Goal: Task Accomplishment & Management: Use online tool/utility

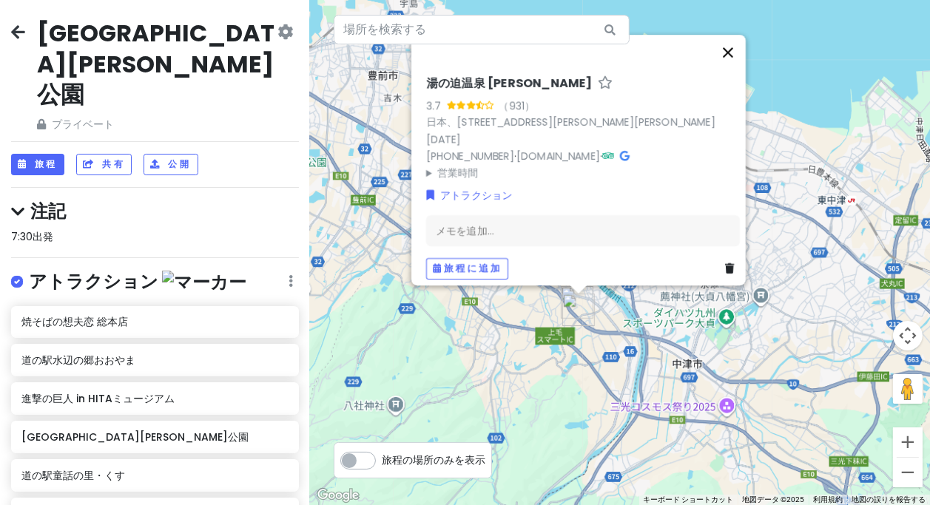
scroll to position [414, 0]
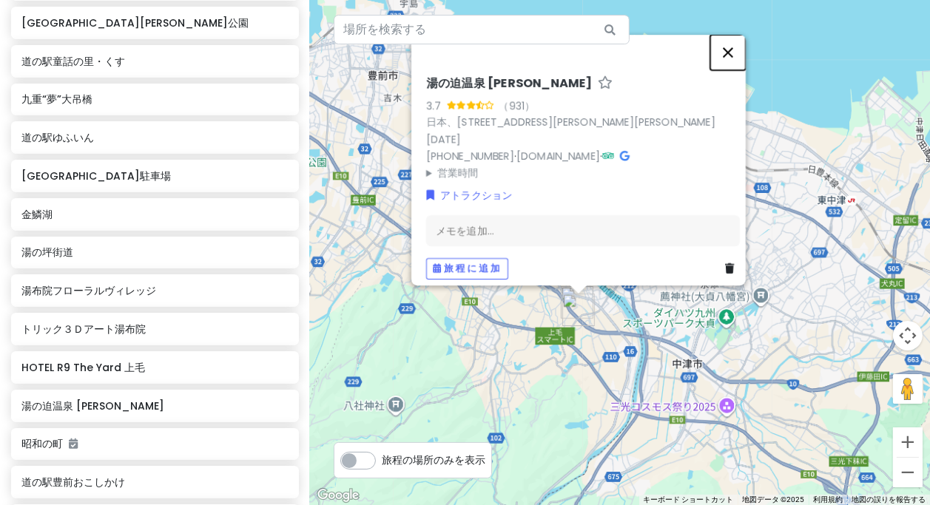
click at [736, 59] on button "閉じる" at bounding box center [728, 53] width 36 height 36
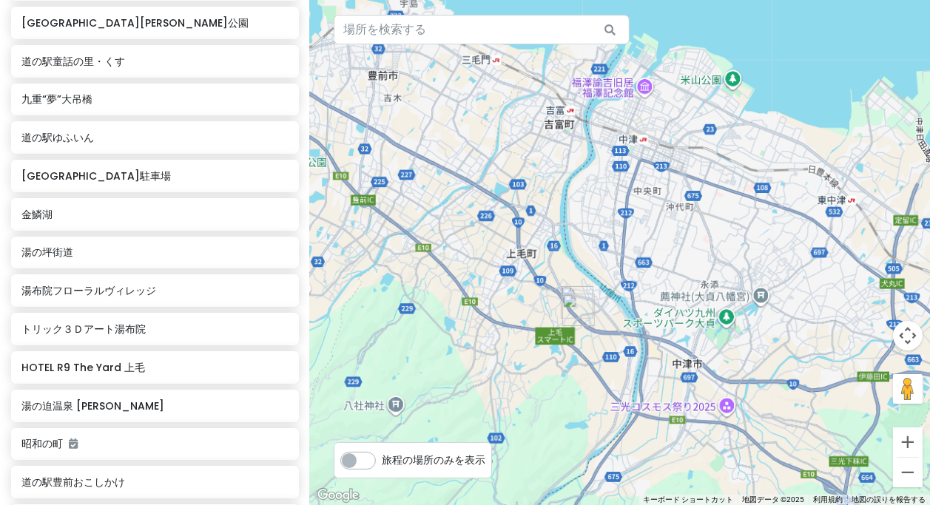
drag, startPoint x: 647, startPoint y: 301, endPoint x: 697, endPoint y: 208, distance: 105.6
click at [697, 209] on div "矢印キーを押して移動します。" at bounding box center [620, 252] width 620 height 505
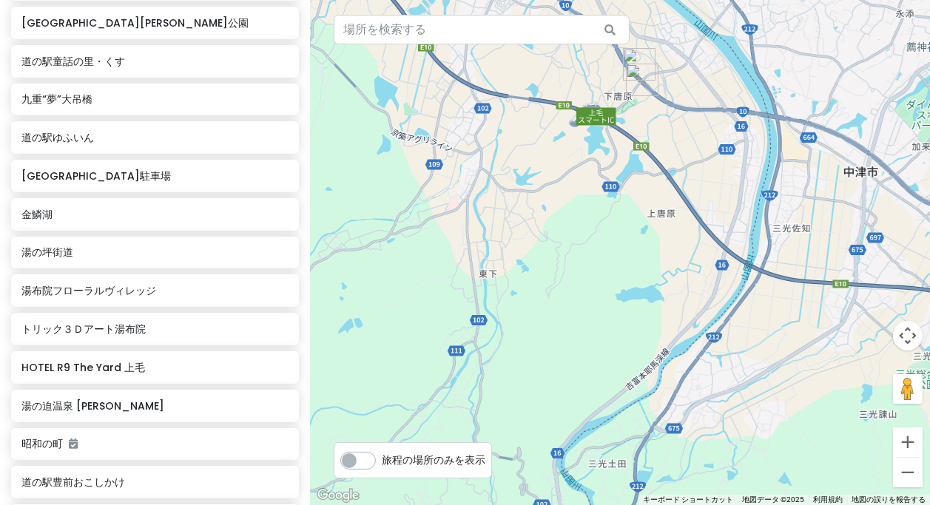
click at [635, 76] on img "湯の迫温泉 大平楽" at bounding box center [642, 80] width 33 height 33
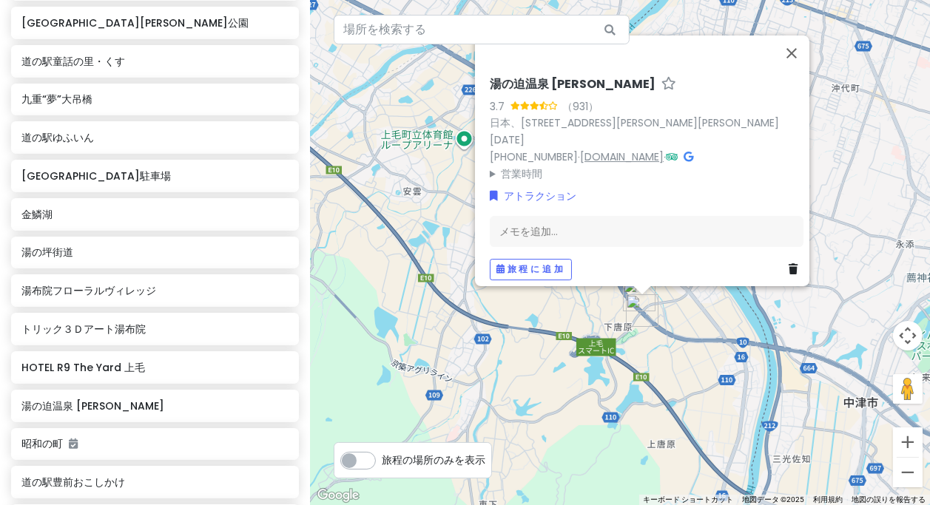
click at [638, 149] on font "[DOMAIN_NAME]" at bounding box center [622, 156] width 84 height 15
click at [806, 58] on button "閉じる" at bounding box center [792, 54] width 36 height 36
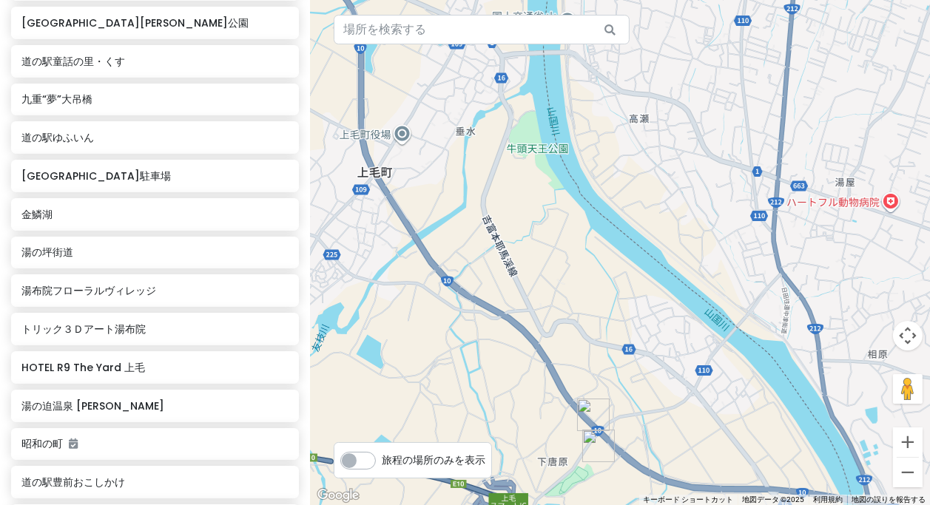
click at [589, 414] on img "HOTEL R9 The Yard 上毛" at bounding box center [593, 415] width 33 height 33
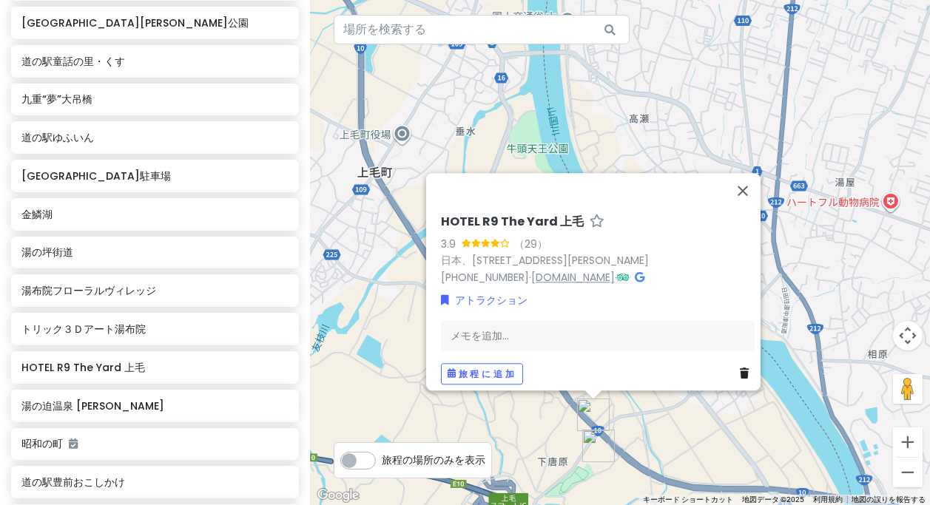
click at [544, 270] on font "[DOMAIN_NAME]" at bounding box center [573, 277] width 84 height 15
click at [755, 182] on button "閉じる" at bounding box center [743, 191] width 36 height 36
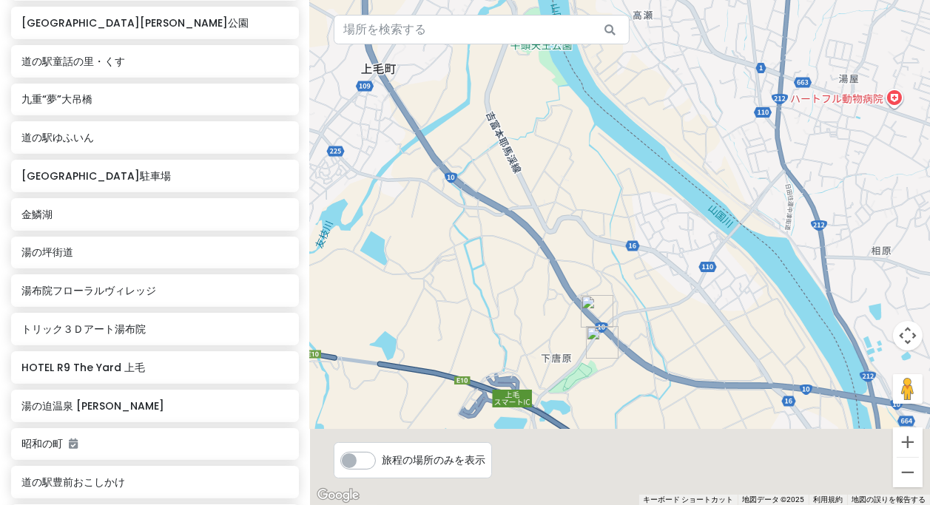
click at [739, 263] on div "矢印キーを押して移動します。" at bounding box center [620, 252] width 620 height 505
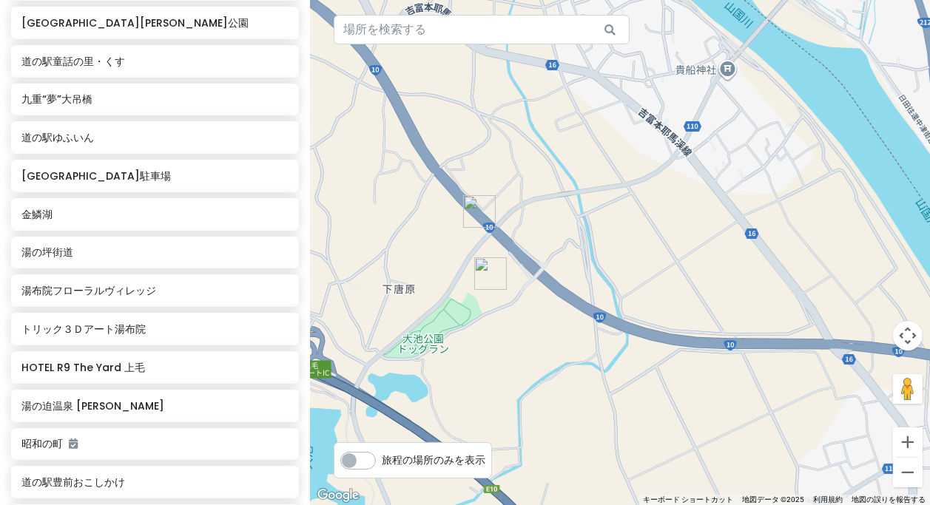
drag, startPoint x: 627, startPoint y: 230, endPoint x: 797, endPoint y: 232, distance: 169.4
click at [808, 233] on div at bounding box center [620, 252] width 620 height 505
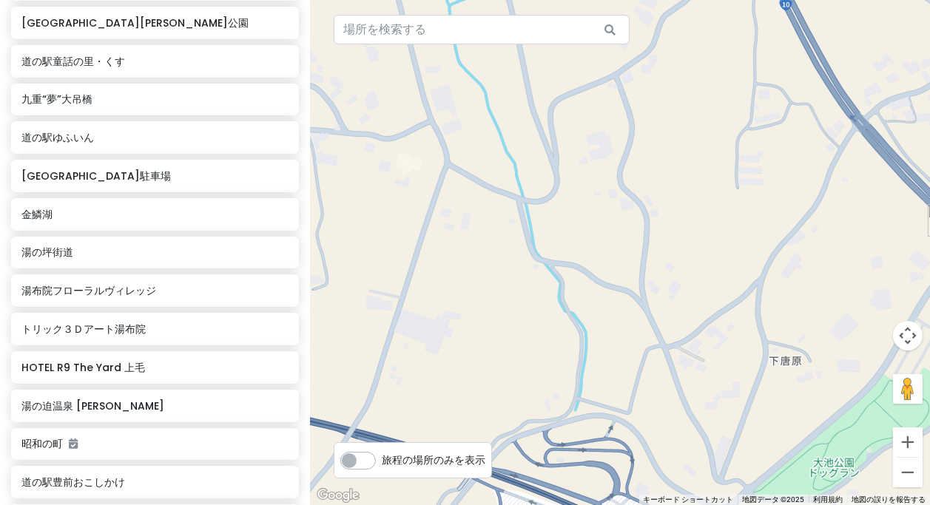
drag, startPoint x: 801, startPoint y: 250, endPoint x: 557, endPoint y: 163, distance: 259.0
click at [557, 163] on div at bounding box center [620, 252] width 620 height 505
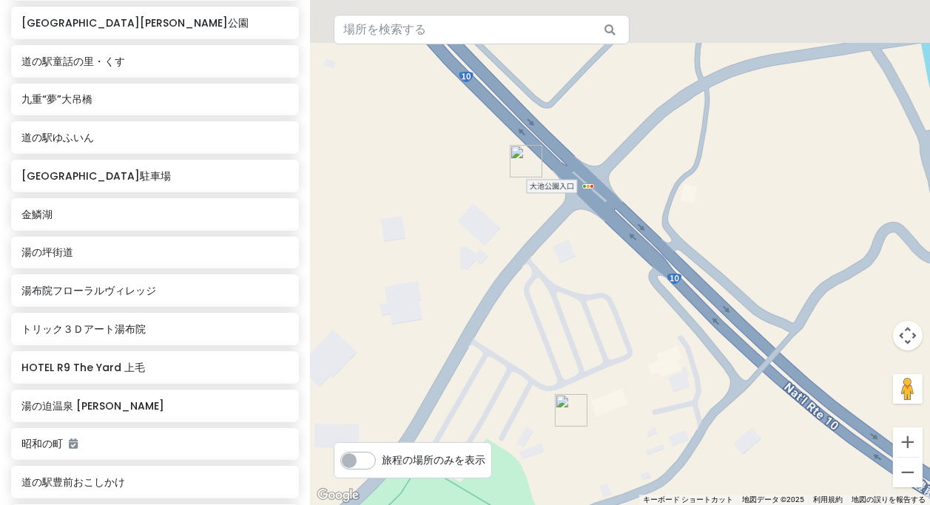
drag, startPoint x: 570, startPoint y: 156, endPoint x: 597, endPoint y: 272, distance: 119.3
click at [597, 280] on div at bounding box center [620, 252] width 620 height 505
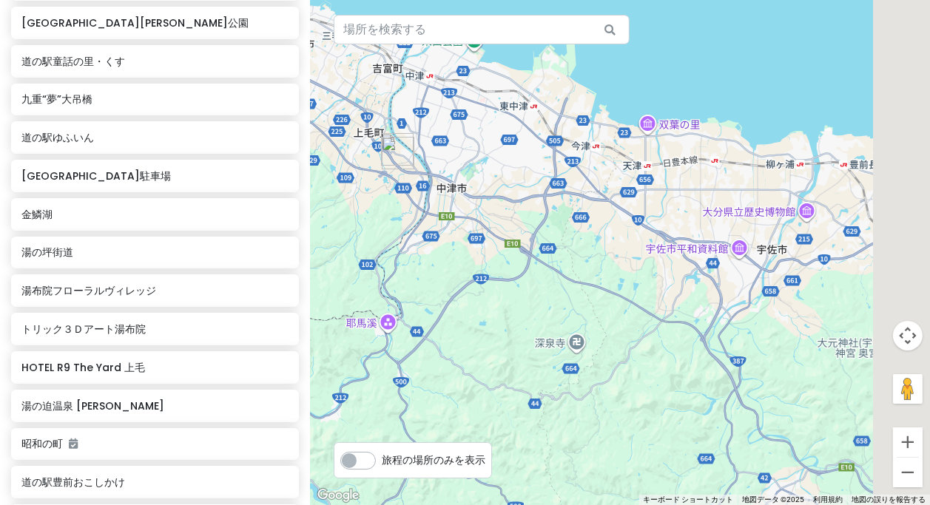
drag, startPoint x: 672, startPoint y: 252, endPoint x: 499, endPoint y: 206, distance: 179.3
click at [499, 206] on div at bounding box center [620, 252] width 620 height 505
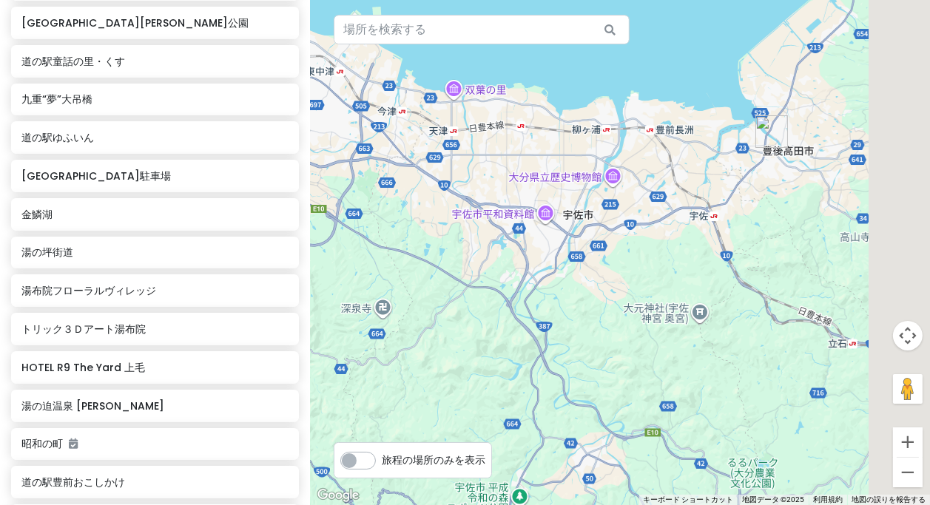
drag, startPoint x: 698, startPoint y: 298, endPoint x: 510, endPoint y: 262, distance: 190.6
click at [508, 262] on div at bounding box center [620, 252] width 620 height 505
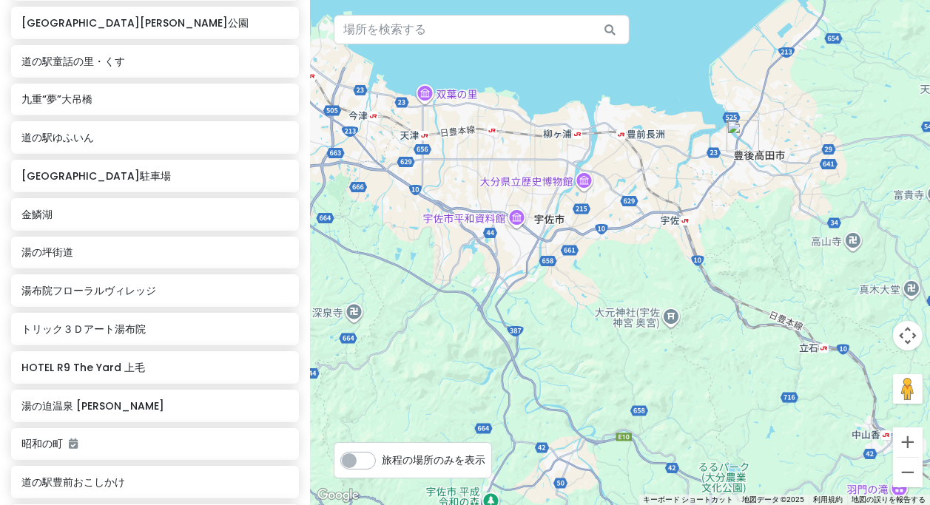
click at [616, 253] on div at bounding box center [620, 252] width 620 height 505
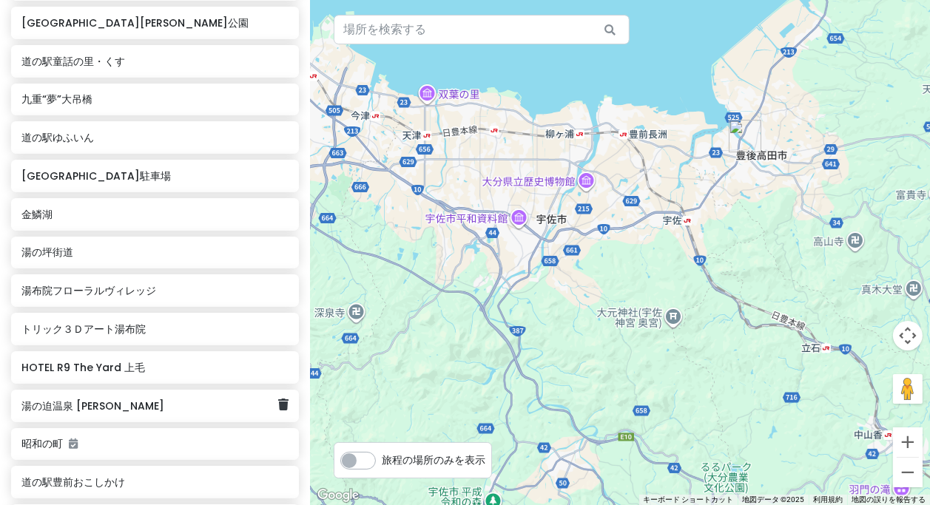
click at [84, 396] on div "湯の迫温泉 [PERSON_NAME]" at bounding box center [149, 406] width 256 height 21
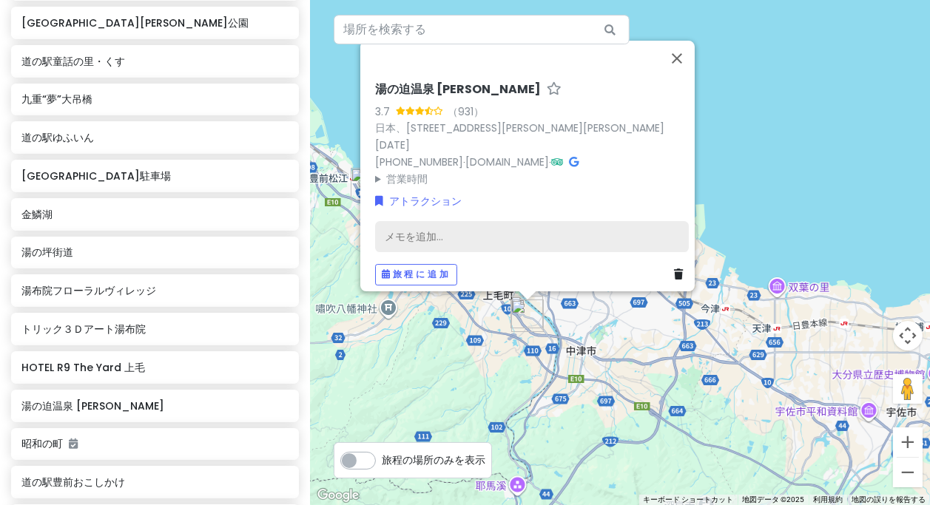
click at [419, 229] on font "メモを追加..." at bounding box center [414, 236] width 58 height 15
click at [415, 229] on font "メモを追加..." at bounding box center [414, 236] width 58 height 15
click at [519, 158] on font "[DOMAIN_NAME]" at bounding box center [507, 161] width 84 height 15
click at [497, 221] on div "メモを追加..." at bounding box center [532, 236] width 314 height 31
drag, startPoint x: 496, startPoint y: 215, endPoint x: 449, endPoint y: 220, distance: 46.9
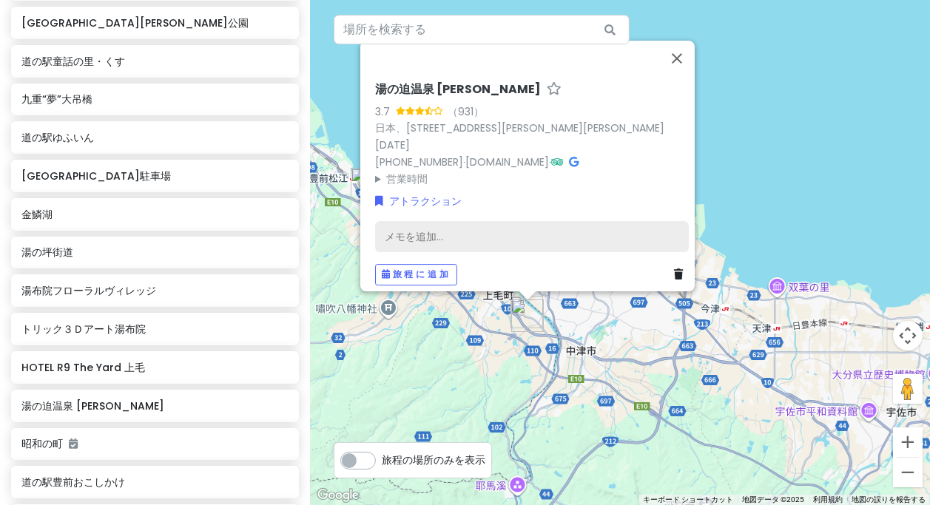
click at [449, 221] on div "メモを追加..." at bounding box center [532, 236] width 314 height 31
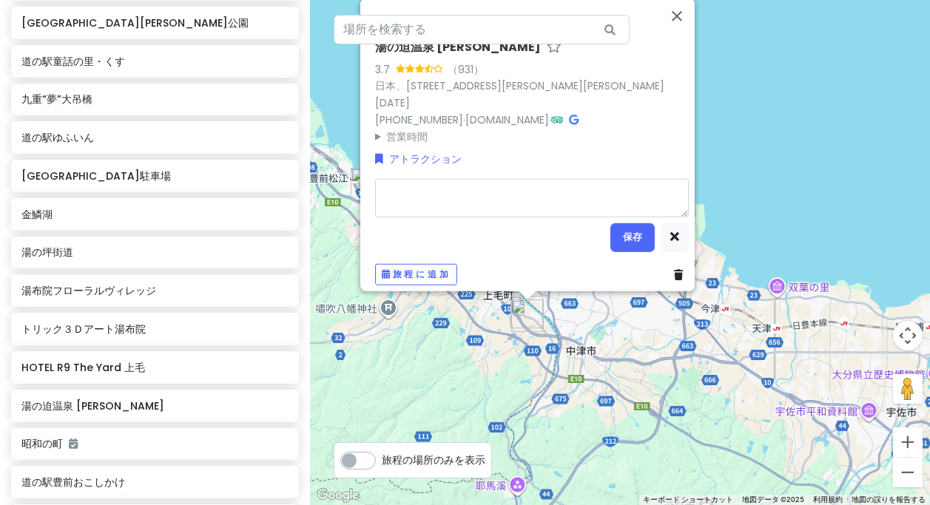
type textarea "x"
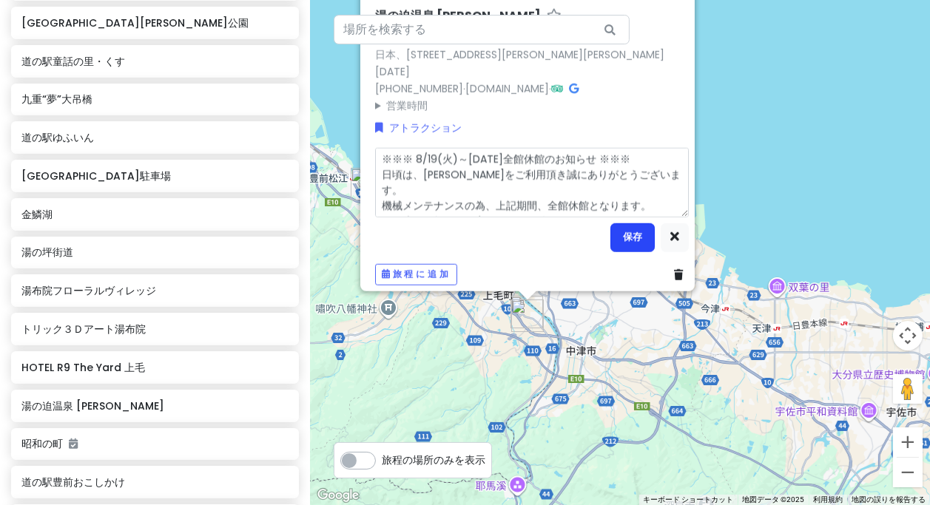
type textarea "※※※ 8/19(火)～[DATE]全館休館のお知らせ ※※※ 日頃は、[PERSON_NAME]をご利用頂き誠にありがとうございます。 機械メンテナンスの為…"
click at [623, 231] on font "保存" at bounding box center [632, 237] width 19 height 13
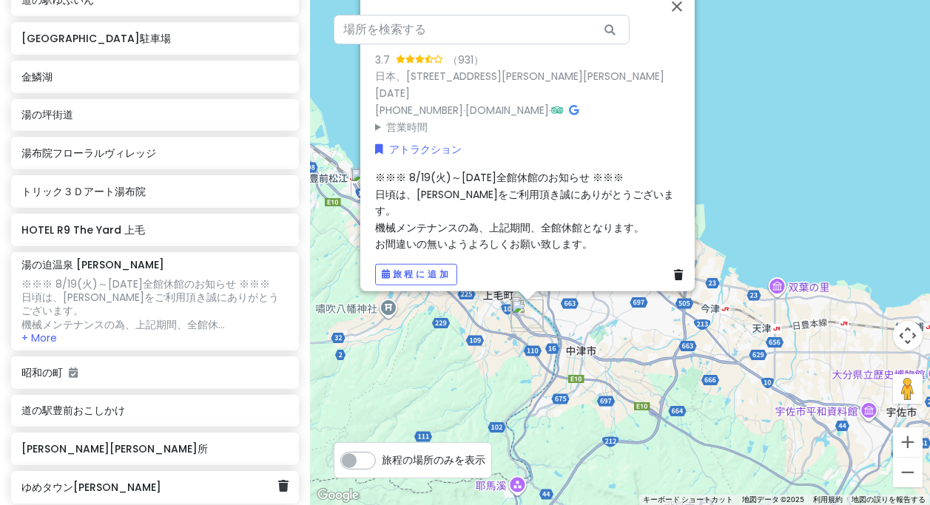
scroll to position [826, 0]
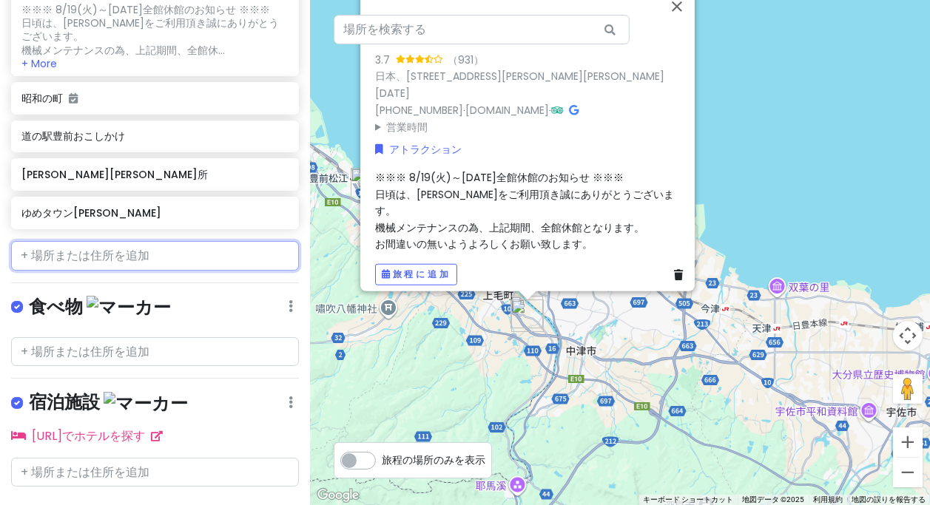
click at [65, 241] on input "text" at bounding box center [155, 256] width 288 height 30
paste input "[PERSON_NAME]のスーパー銭湯 さくら温泉"
type input "[PERSON_NAME]のスーパー銭湯 さくら温泉"
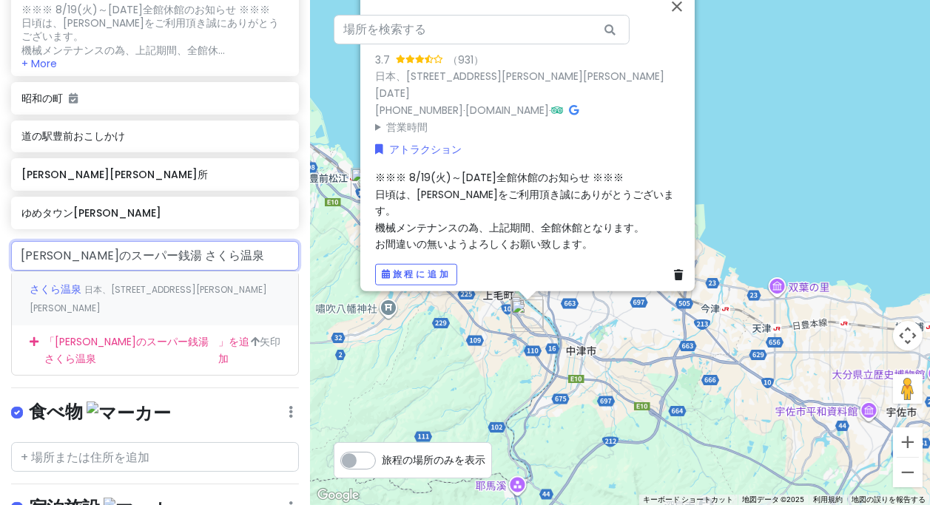
click at [81, 282] on font "さくら温泉" at bounding box center [56, 289] width 52 height 15
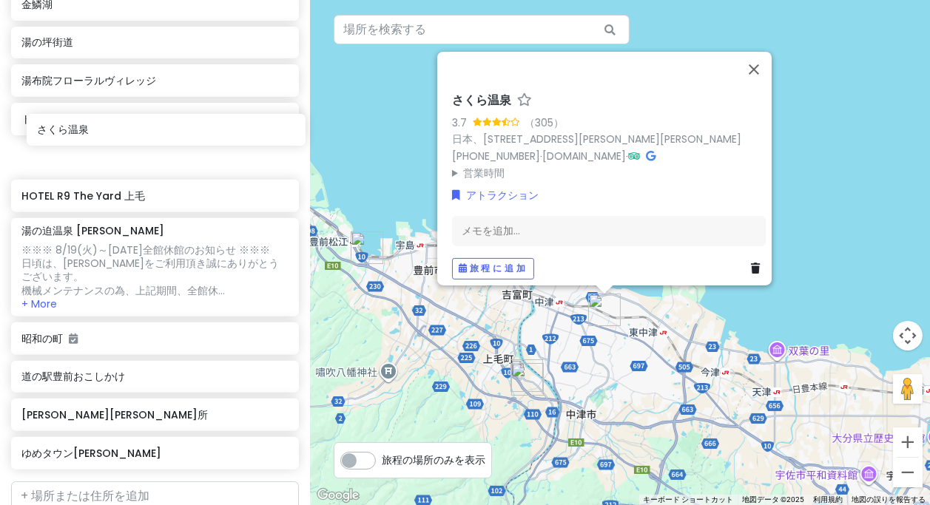
scroll to position [614, 0]
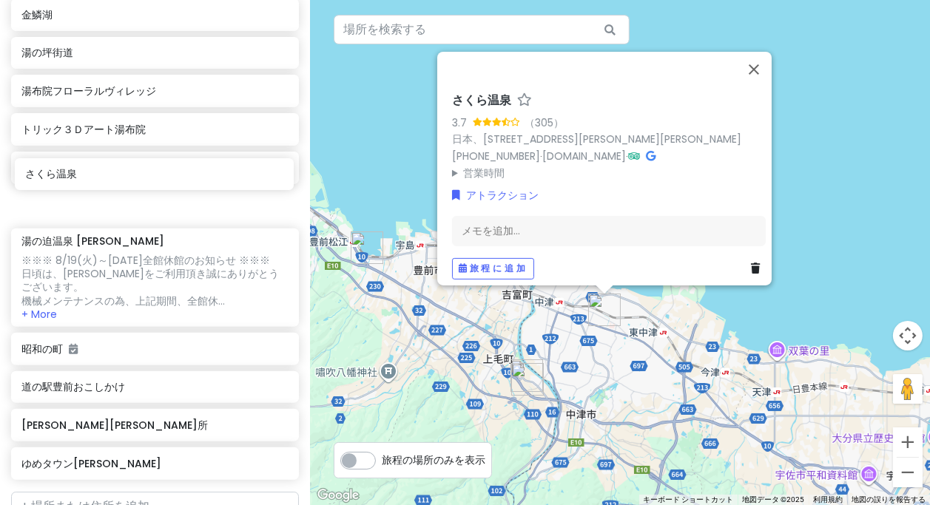
drag, startPoint x: 107, startPoint y: 328, endPoint x: 111, endPoint y: 184, distance: 143.6
click at [111, 184] on div "焼そばの想夫[GEOGRAPHIC_DATA]の駅水辺の郷おおやま 進撃の巨人 in [GEOGRAPHIC_DATA][PERSON_NAME]の駅童話の里…" at bounding box center [155, 89] width 310 height 794
